Goal: Task Accomplishment & Management: Use online tool/utility

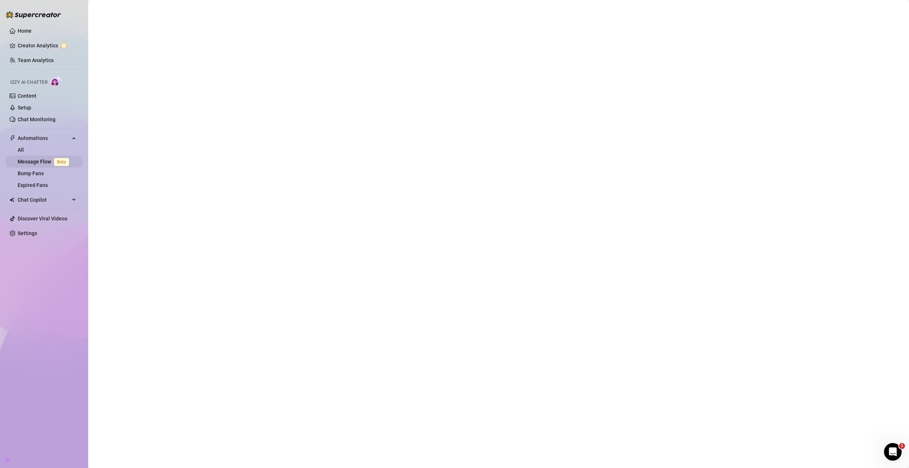
click at [46, 159] on link "Message Flow Beta" at bounding box center [45, 162] width 54 height 6
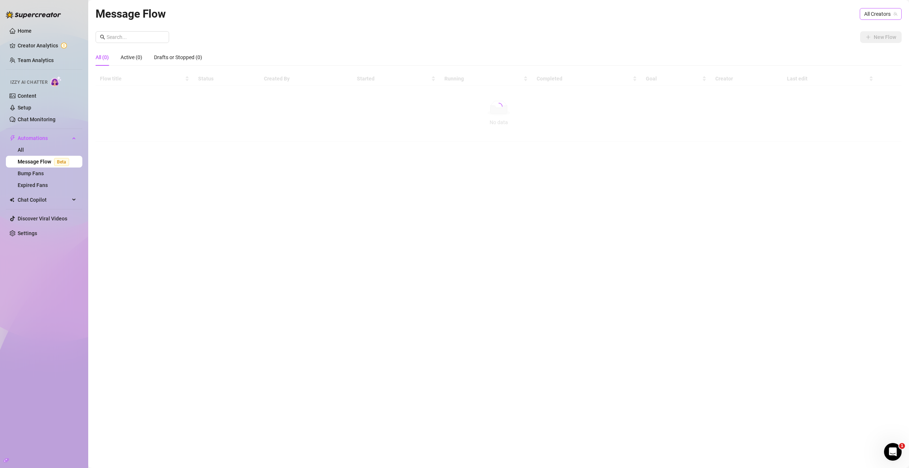
click at [876, 14] on span "All Creators" at bounding box center [880, 13] width 33 height 11
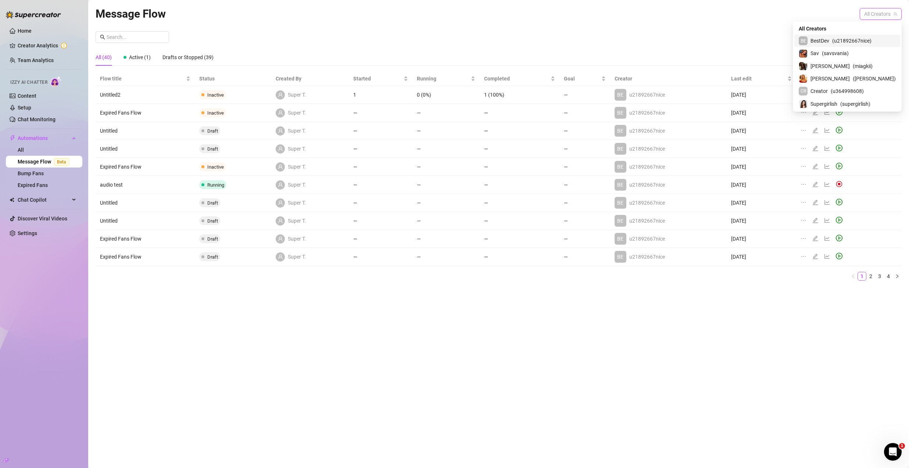
click at [860, 37] on span "( u21892667nice )" at bounding box center [851, 41] width 39 height 8
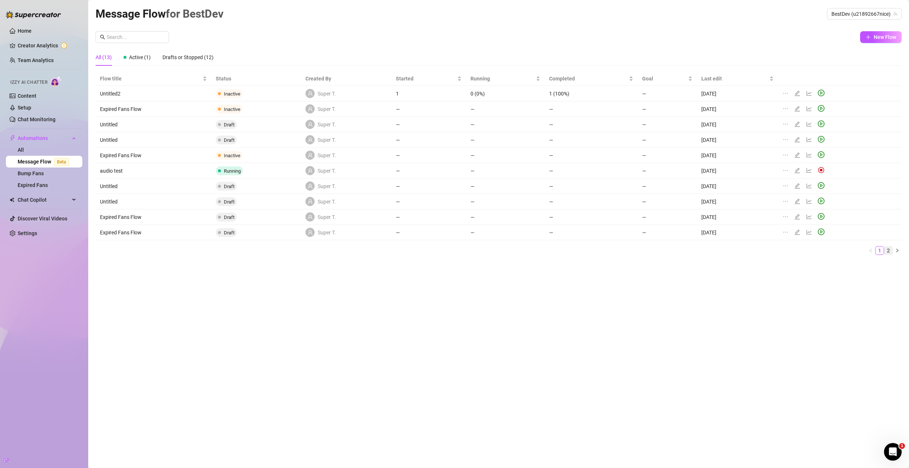
click at [887, 253] on link "2" at bounding box center [888, 251] width 8 height 8
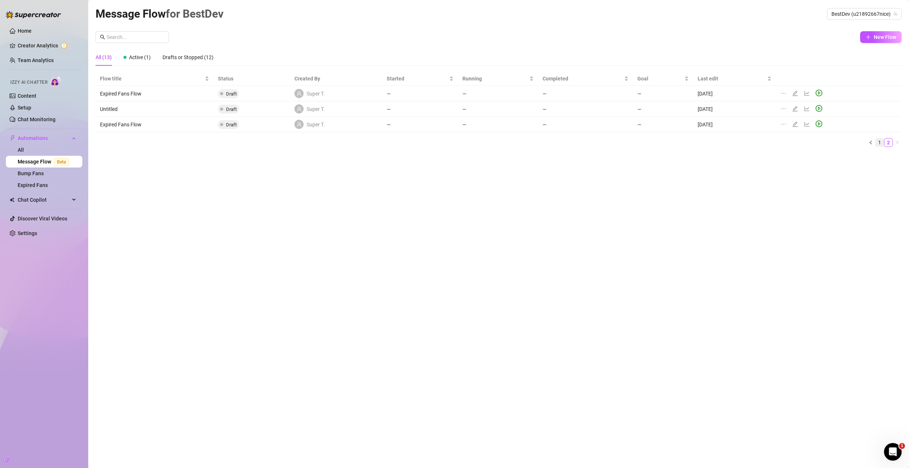
click at [879, 146] on link "1" at bounding box center [879, 143] width 8 height 8
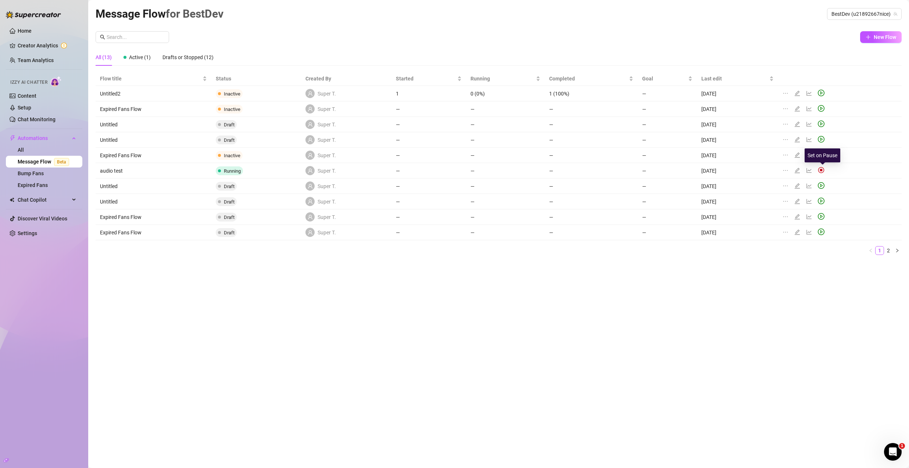
click at [821, 170] on img at bounding box center [821, 170] width 7 height 7
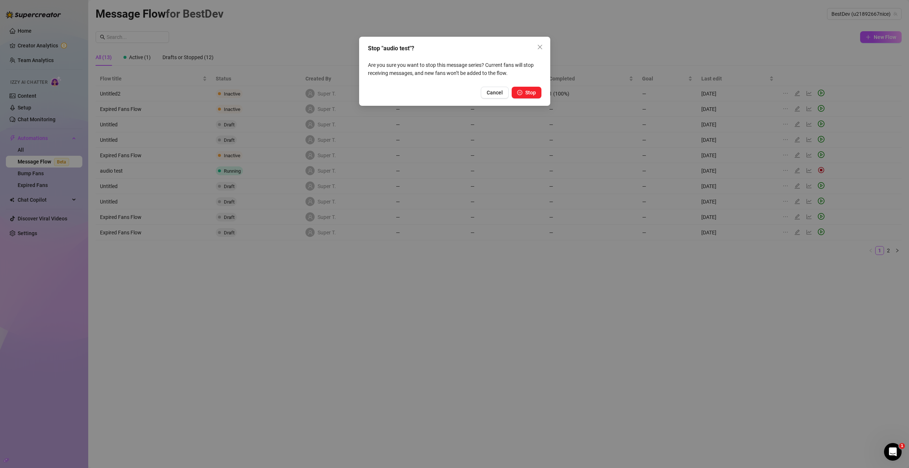
click at [519, 90] on icon "pause-circle" at bounding box center [519, 92] width 5 height 5
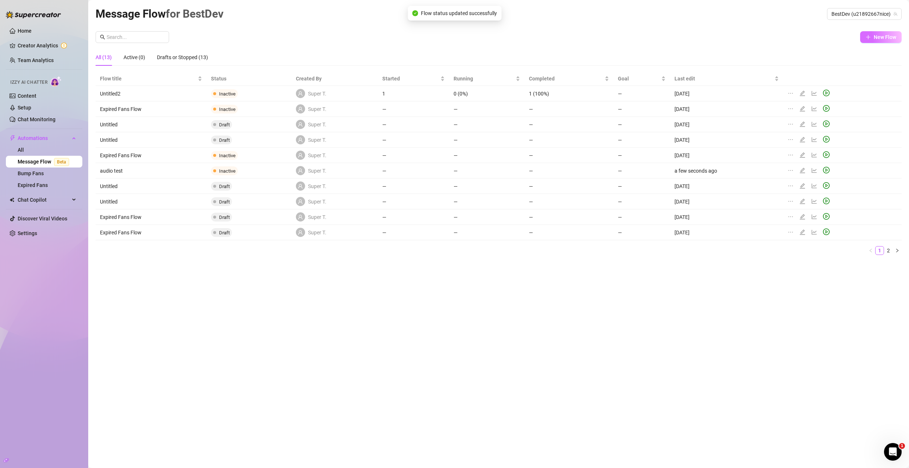
click at [877, 35] on span "New Flow" at bounding box center [884, 37] width 22 height 6
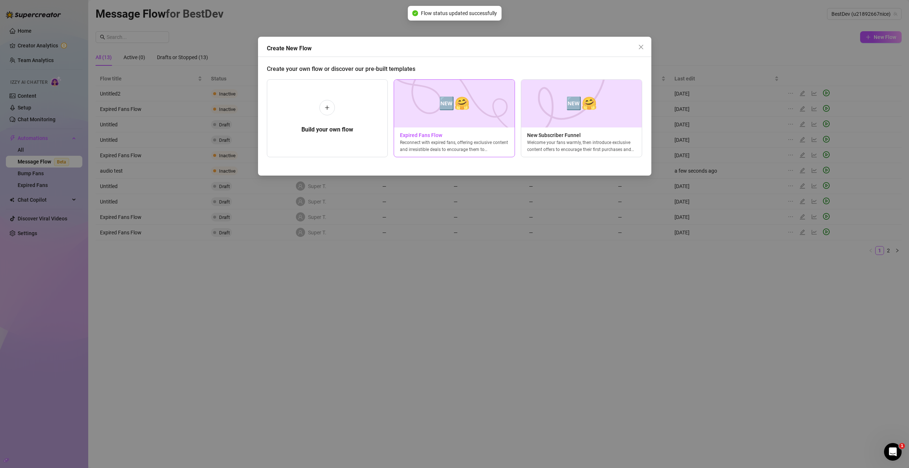
click at [451, 128] on div "🆕🤗 Expired Fans Flow Reconnect with expired fans, offering exclusive content an…" at bounding box center [454, 118] width 121 height 78
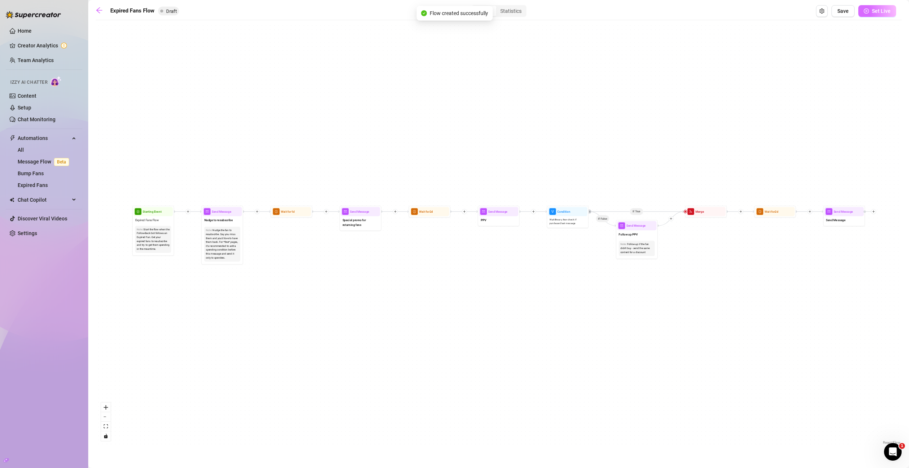
click at [868, 11] on icon "play-circle" at bounding box center [866, 10] width 5 height 5
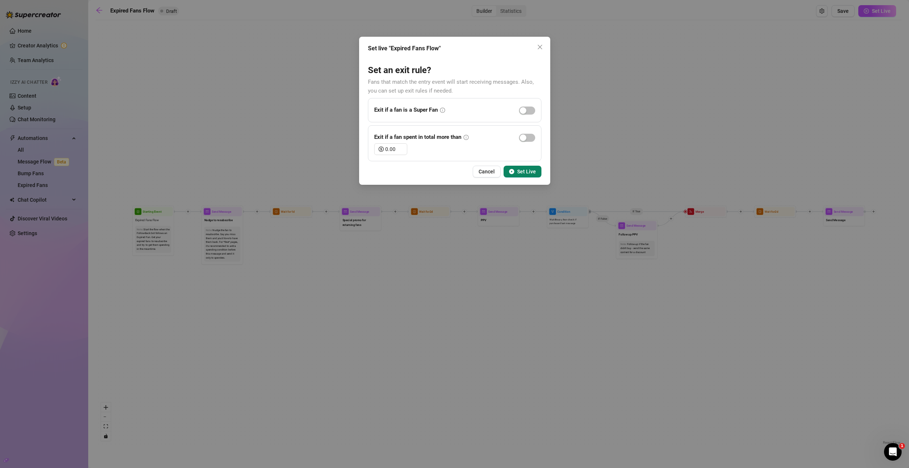
click at [526, 173] on span "Set Live" at bounding box center [526, 172] width 19 height 6
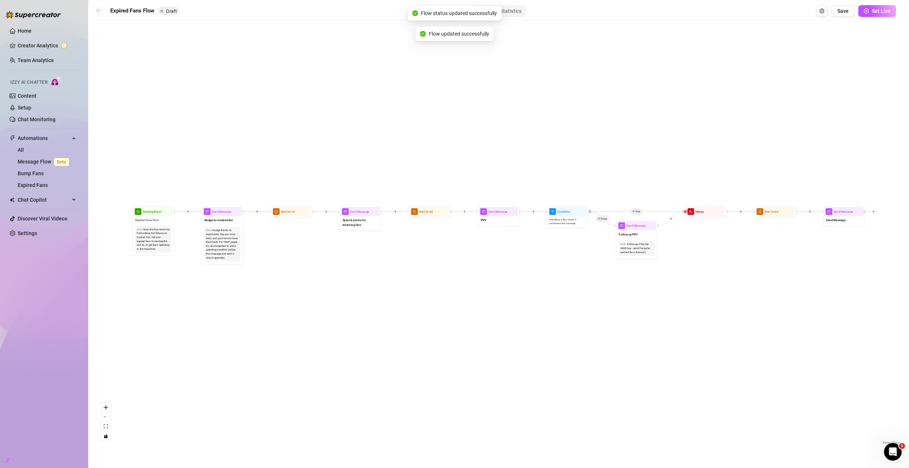
click at [99, 12] on icon "arrow-left" at bounding box center [99, 10] width 7 height 7
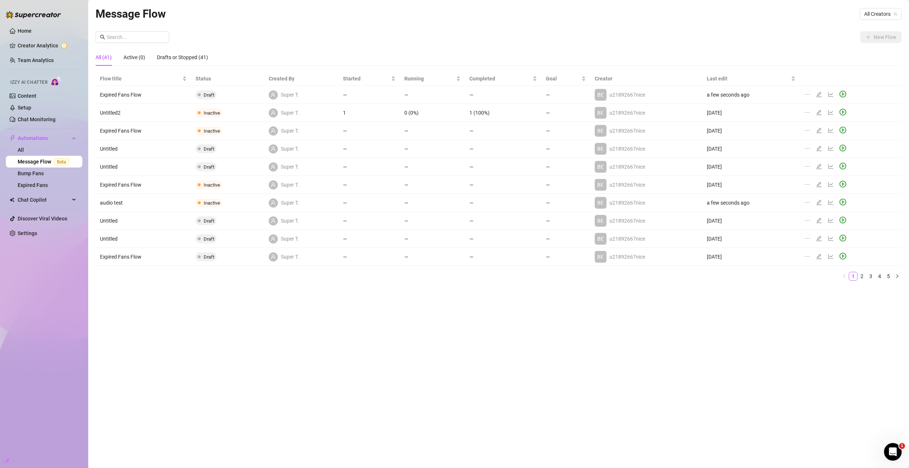
click at [875, 7] on div "Message Flow All Creators" at bounding box center [499, 13] width 806 height 17
click at [878, 17] on span "All Creators" at bounding box center [880, 13] width 33 height 11
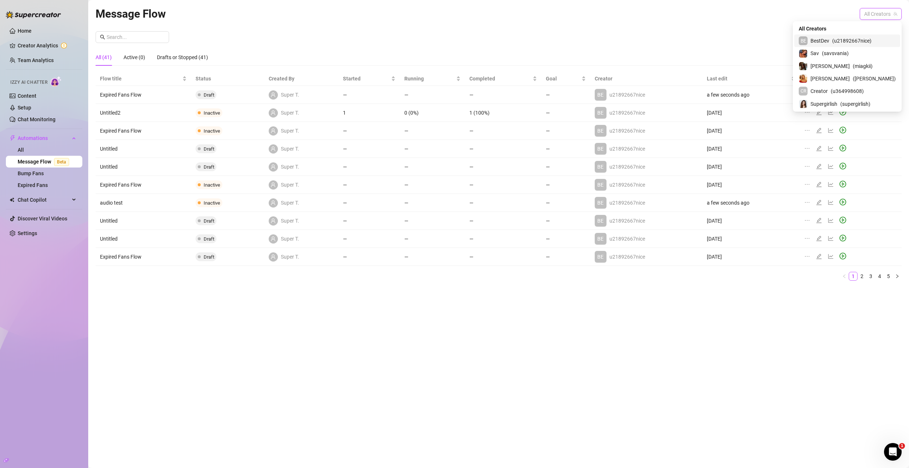
click at [897, 42] on div "BE BestDev ( u21892667nice )" at bounding box center [847, 41] width 106 height 12
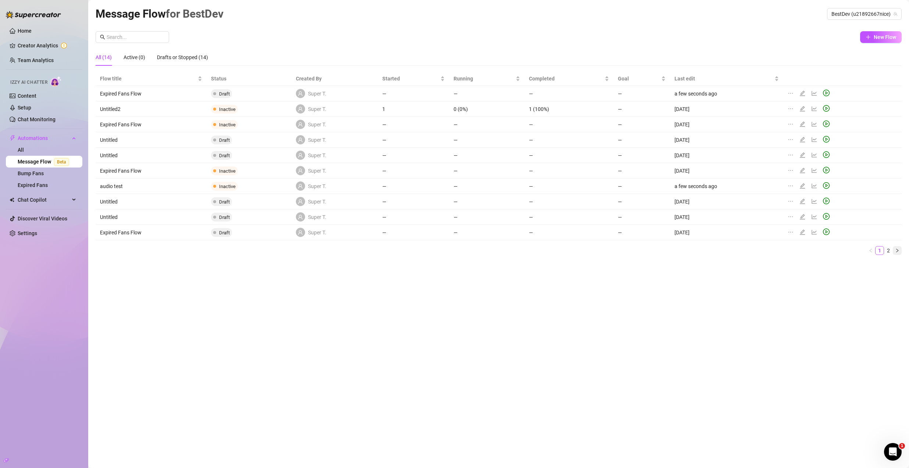
click at [899, 248] on button "button" at bounding box center [897, 250] width 9 height 9
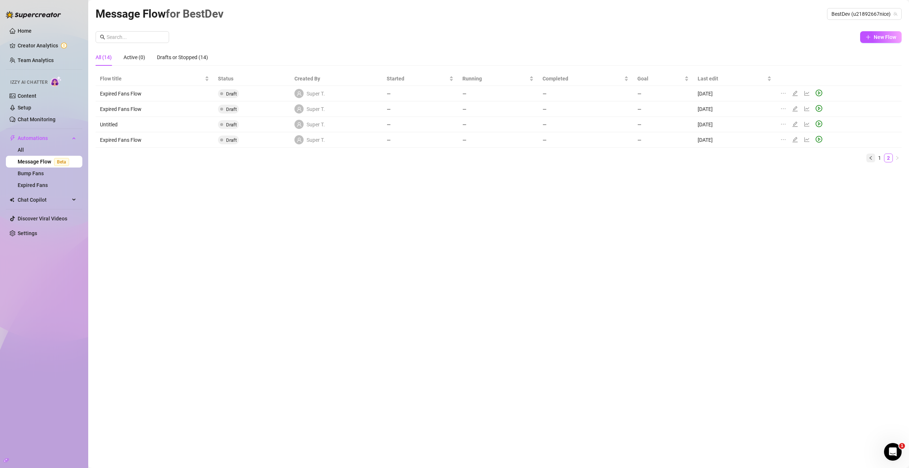
click at [869, 156] on icon "left" at bounding box center [870, 158] width 4 height 4
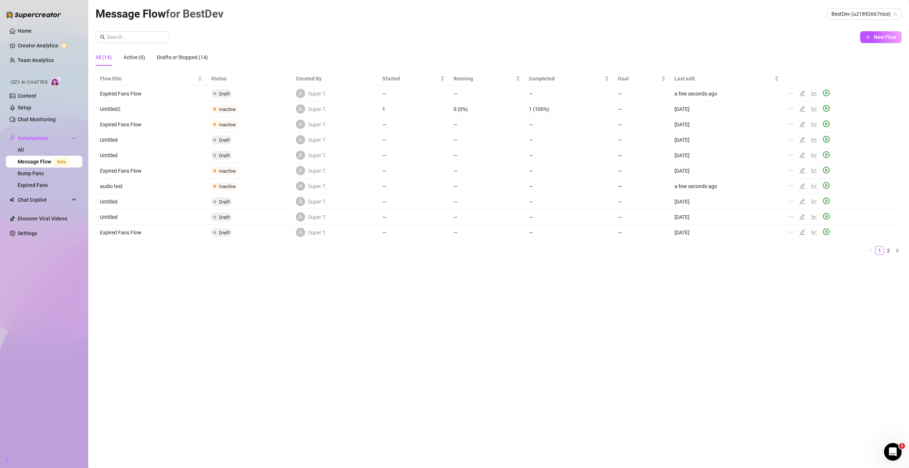
click at [828, 93] on icon "play-circle" at bounding box center [826, 93] width 7 height 7
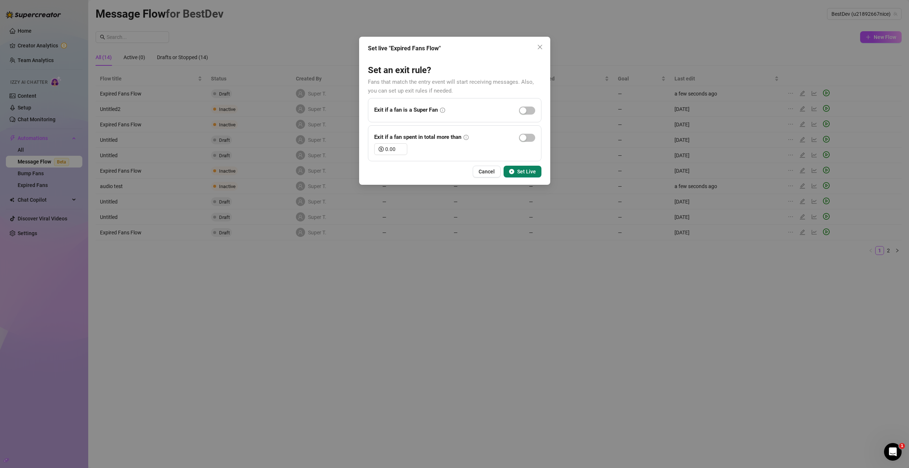
click at [534, 172] on span "Set Live" at bounding box center [526, 172] width 19 height 6
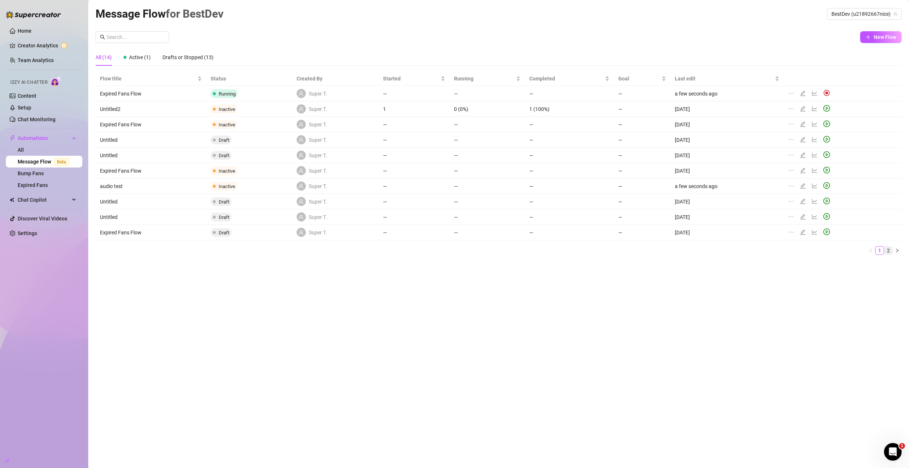
click at [891, 249] on link "2" at bounding box center [888, 251] width 8 height 8
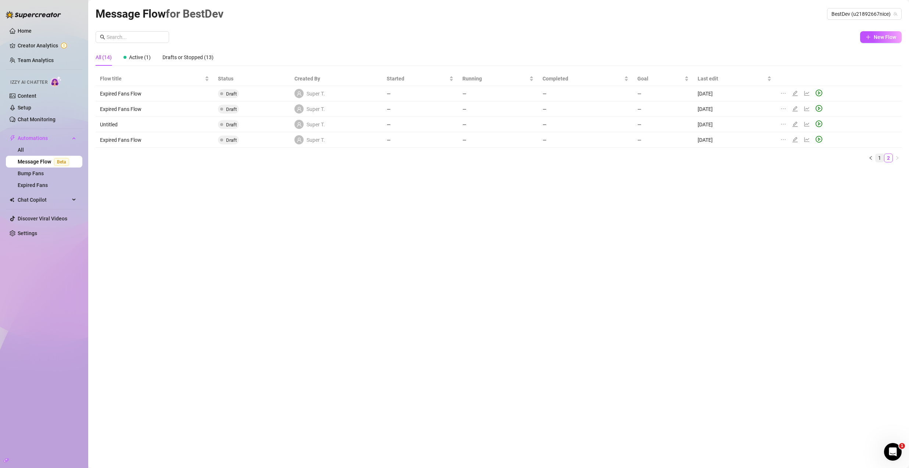
click at [879, 157] on link "1" at bounding box center [879, 158] width 8 height 8
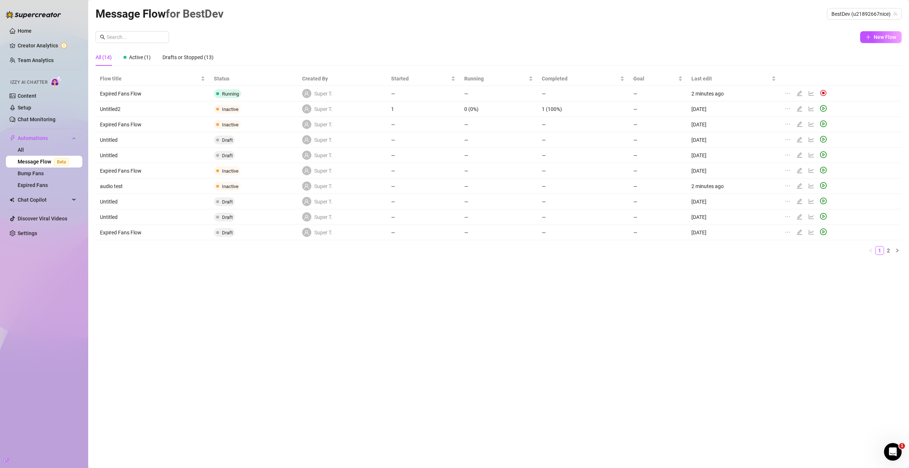
click at [798, 93] on icon "edit" at bounding box center [799, 93] width 6 height 6
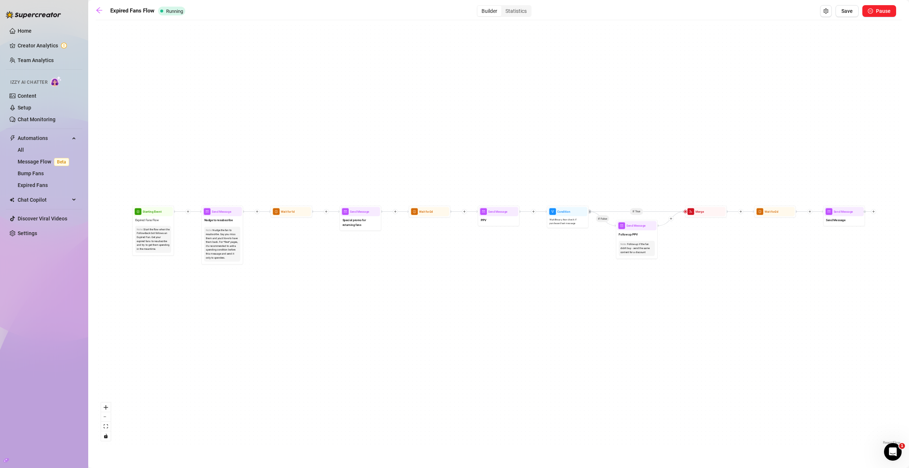
click at [229, 232] on div "Nudge the fan to resubscribe. Say you miss them and you'd love to have them bac…" at bounding box center [222, 244] width 33 height 32
click at [222, 219] on span "Nudge to resubscribe" at bounding box center [218, 220] width 28 height 5
type textarea "Nudge to resubscribe"
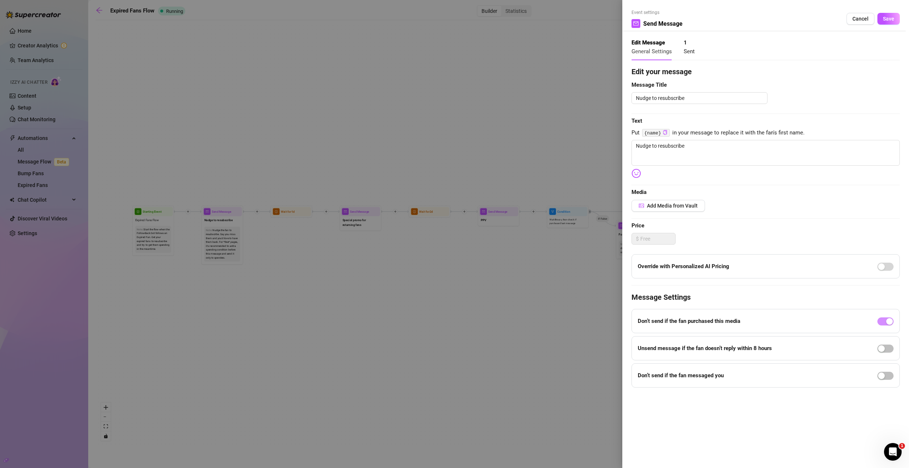
click at [329, 140] on div at bounding box center [454, 234] width 909 height 468
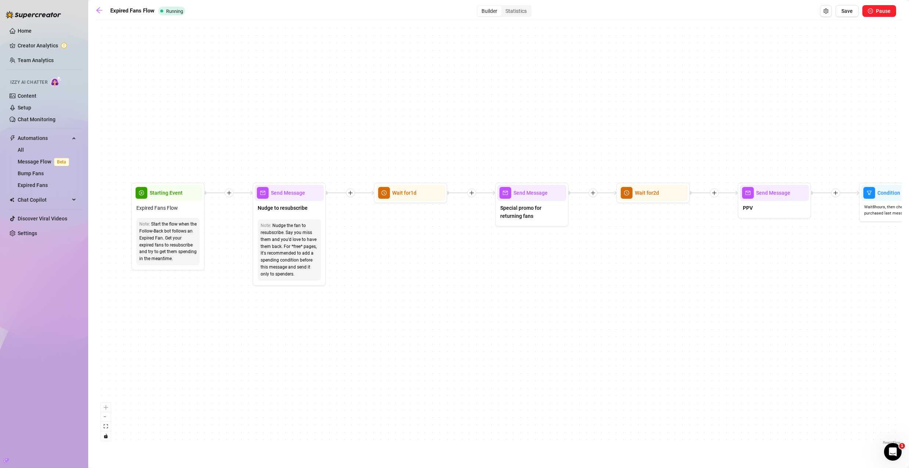
drag, startPoint x: 168, startPoint y: 215, endPoint x: 189, endPoint y: 223, distance: 22.7
click at [218, 219] on div "If True If False Send Message Send Message Wait for 2d Merge Send Message Follo…" at bounding box center [499, 235] width 806 height 423
drag, startPoint x: 154, startPoint y: 225, endPoint x: 170, endPoint y: 227, distance: 16.3
click at [170, 227] on div "Start the flow when the Follow-Back bot follows an Expired Fan. Get your expire…" at bounding box center [168, 242] width 57 height 42
drag, startPoint x: 153, startPoint y: 225, endPoint x: 164, endPoint y: 241, distance: 19.3
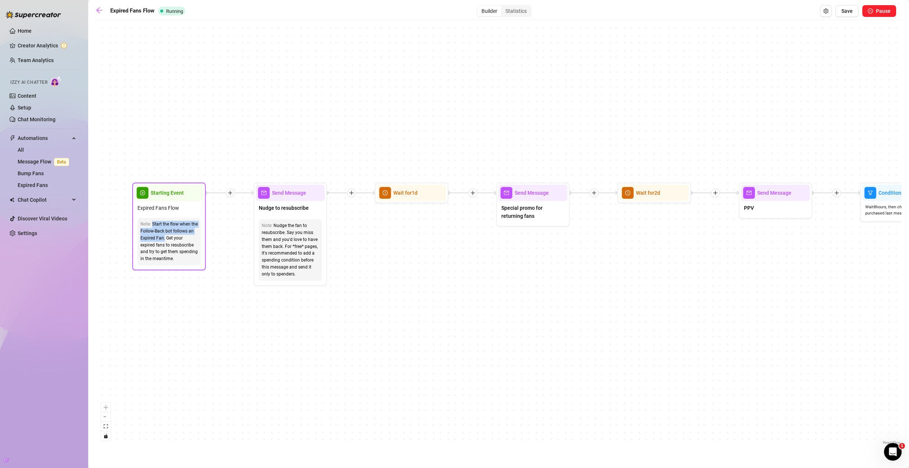
click at [164, 241] on div "Start the flow when the Follow-Back bot follows an Expired Fan. Get your expire…" at bounding box center [168, 242] width 57 height 42
copy div "Start the flow when the Follow-Back bot follows an Expired Fan."
